Goal: Task Accomplishment & Management: Use online tool/utility

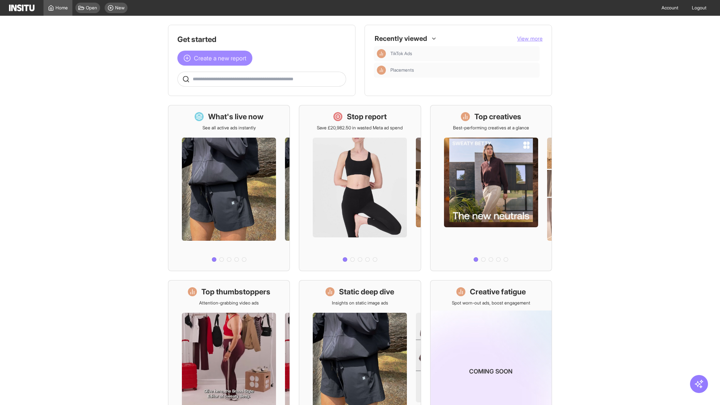
click at [217, 58] on span "Create a new report" at bounding box center [220, 58] width 52 height 9
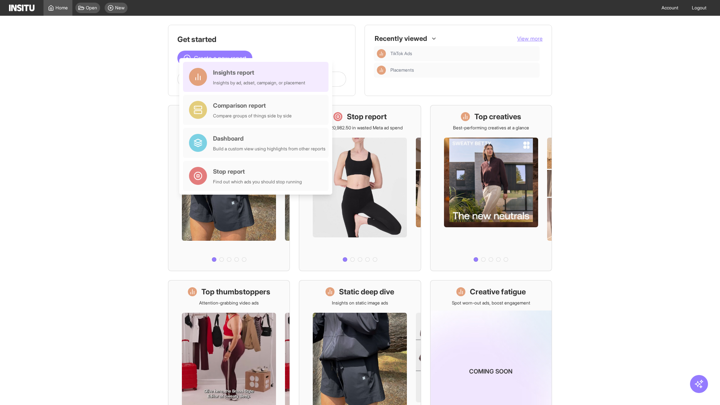
click at [258, 77] on div "Insights report Insights by ad, adset, campaign, or placement" at bounding box center [259, 77] width 92 height 18
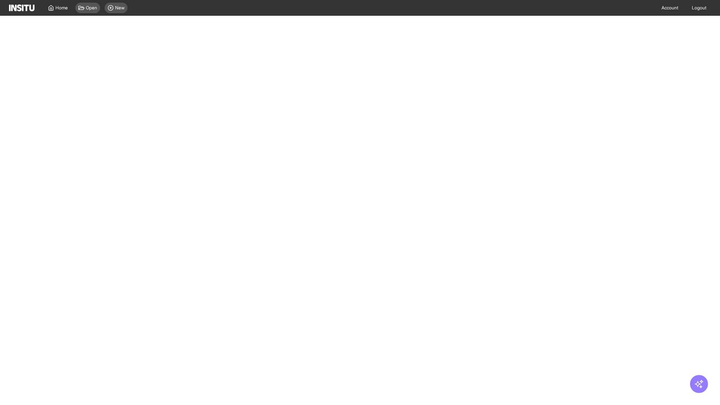
select select "**"
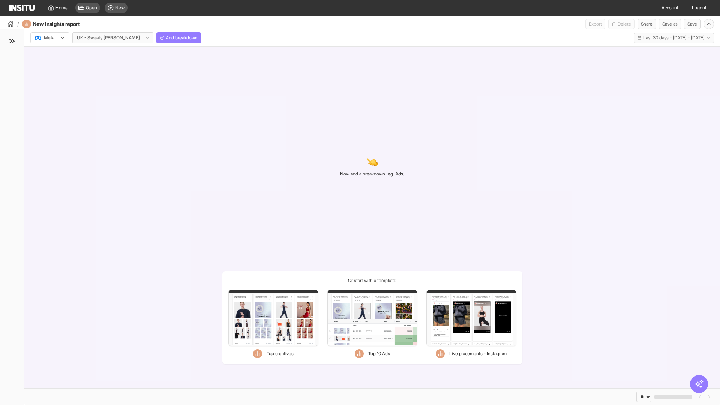
click at [50, 38] on div at bounding box center [44, 37] width 21 height 7
click at [49, 54] on span "Meta" at bounding box center [49, 54] width 10 height 7
click at [166, 38] on span "Add breakdown" at bounding box center [182, 38] width 32 height 6
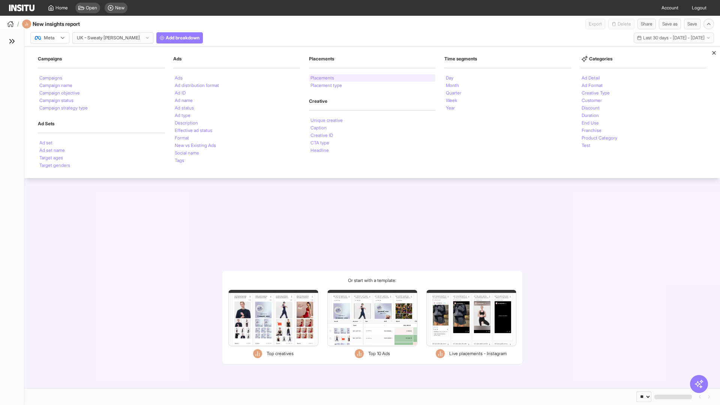
click at [323, 78] on li "Placements" at bounding box center [322, 78] width 24 height 4
